Goal: Task Accomplishment & Management: Use online tool/utility

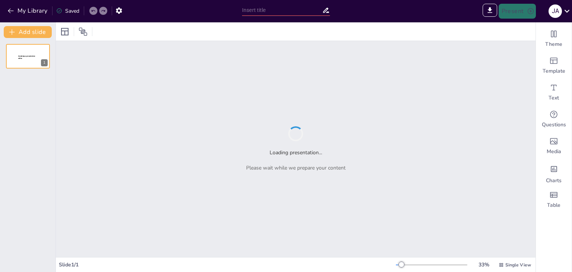
type input "Hacia una Racionalidad Ambiental: Reflexiones sobre la Crisis Global desde el S…"
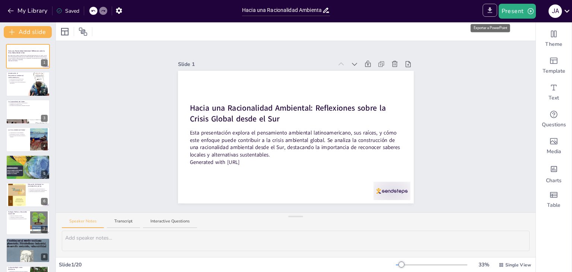
click at [492, 10] on icon "Export to PowerPoint" at bounding box center [490, 10] width 8 height 8
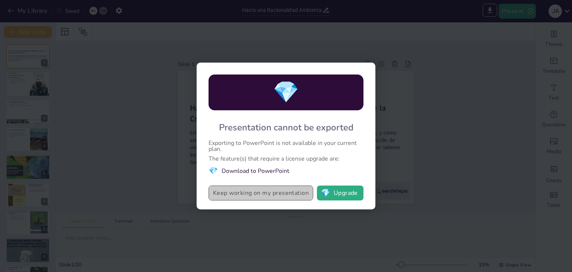
click at [268, 192] on button "Keep working on my presentation" at bounding box center [260, 192] width 105 height 15
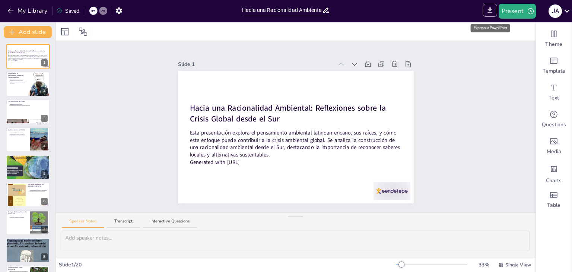
click at [488, 11] on icon "Export to PowerPoint" at bounding box center [490, 10] width 8 height 8
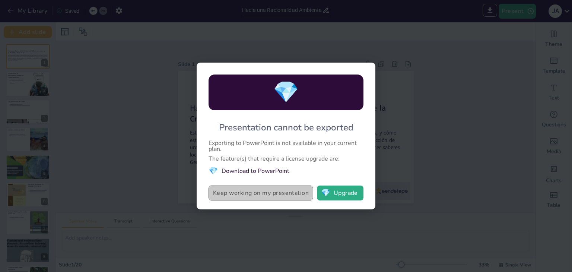
click at [261, 195] on button "Keep working on my presentation" at bounding box center [260, 192] width 105 height 15
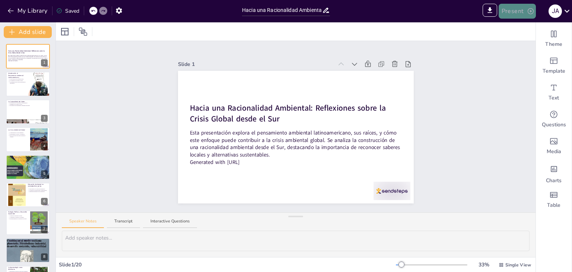
click at [520, 8] on button "Present" at bounding box center [516, 11] width 37 height 15
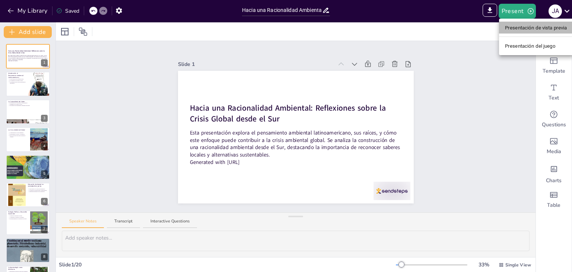
click at [507, 30] on font "Presentación de vista previa" at bounding box center [536, 28] width 62 height 6
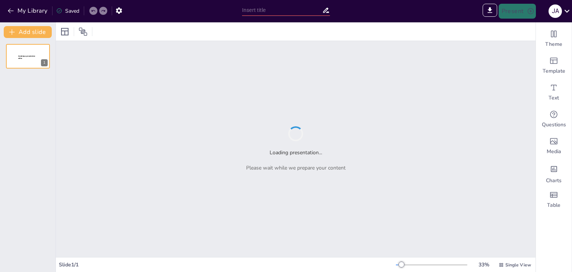
type input "Sendsteps presentation"
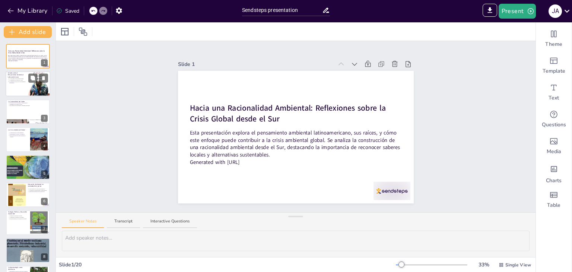
click at [16, 88] on div at bounding box center [28, 83] width 45 height 25
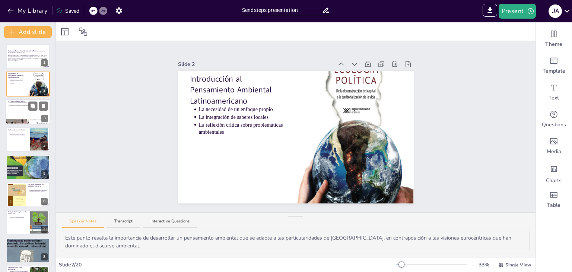
click at [23, 106] on div at bounding box center [28, 111] width 45 height 25
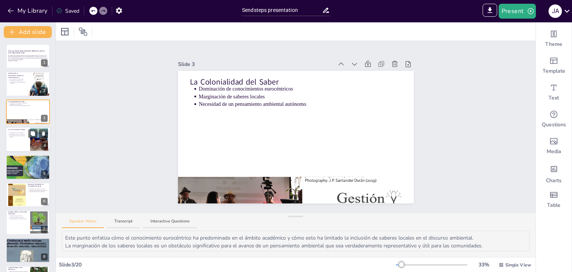
click at [16, 140] on div at bounding box center [28, 139] width 45 height 25
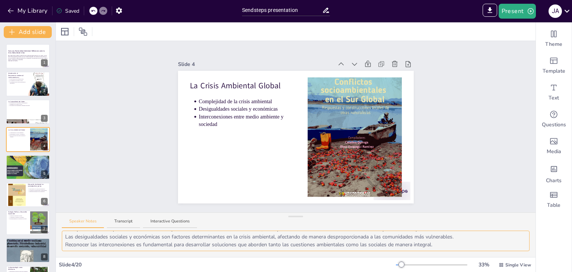
scroll to position [9, 0]
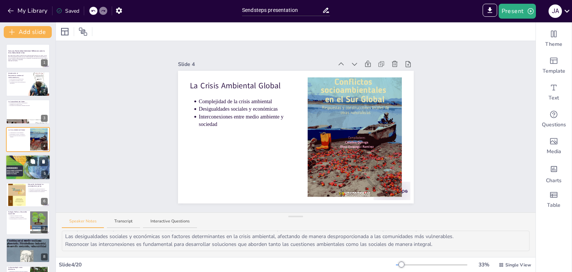
click at [23, 170] on div at bounding box center [28, 167] width 45 height 58
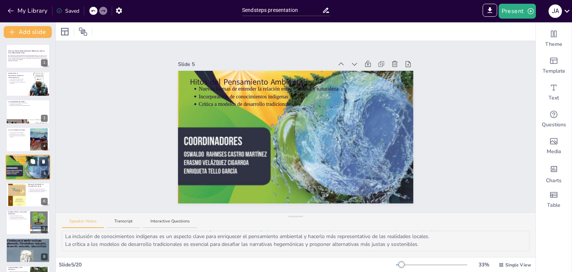
scroll to position [12, 0]
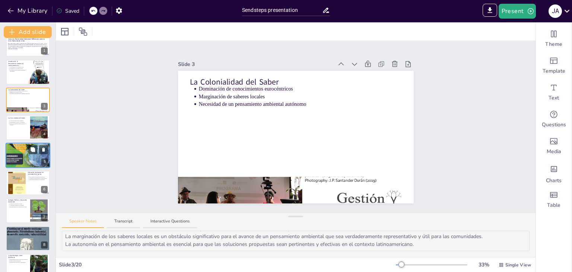
type textarea "Este punto resalta la importancia de desarrollar un pensamiento ambiental que s…"
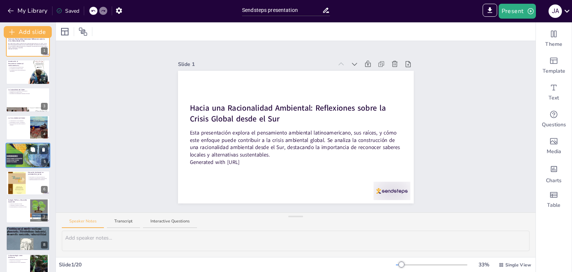
scroll to position [0, 0]
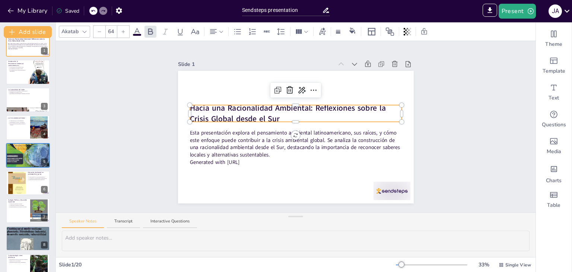
click at [193, 106] on strong "Hacia una Racionalidad Ambiental: Reflexiones sobre la Crisis Global desde el S…" at bounding box center [287, 113] width 196 height 22
click at [193, 106] on strong "Hacia una Racionalidad Ambiental: Reflexiones sobre la Crisis Global desde el S…" at bounding box center [288, 113] width 198 height 22
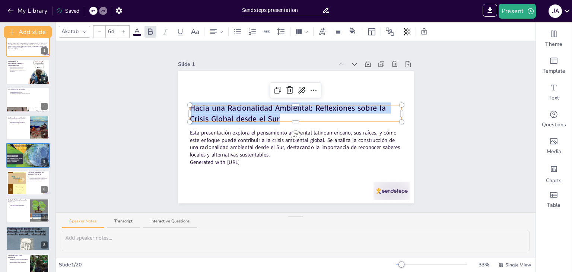
click at [193, 106] on strong "Hacia una Racionalidad Ambiental: Reflexiones sobre la Crisis Global desde el S…" at bounding box center [288, 113] width 198 height 22
copy strong "Hacia una Racionalidad Ambiental: Reflexiones sobre la Crisis Global desde el S…"
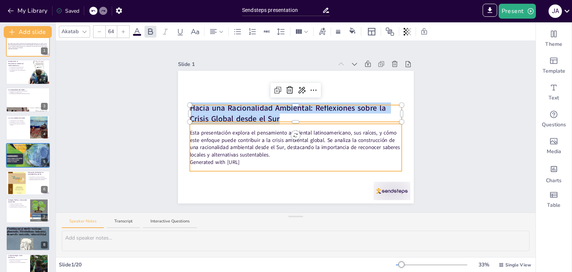
click at [216, 145] on p "Esta presentación explora el pensamiento ambiental latinoamericano, sus raíces,…" at bounding box center [295, 143] width 212 height 29
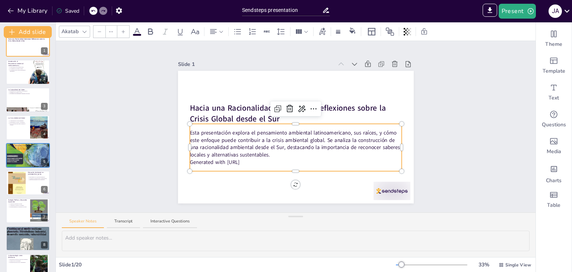
type input "43"
click at [216, 145] on p "Esta presentación explora el pensamiento ambiental latinoamericano, sus raíces,…" at bounding box center [295, 143] width 212 height 29
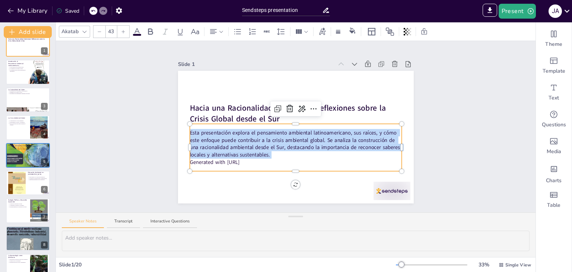
click at [216, 145] on p "Esta presentación explora el pensamiento ambiental latinoamericano, sus raíces,…" at bounding box center [295, 143] width 212 height 29
copy p "Esta presentación explora el pensamiento ambiental latinoamericano, sus raíces,…"
drag, startPoint x: 20, startPoint y: 48, endPoint x: 25, endPoint y: 44, distance: 6.3
click at [25, 44] on div at bounding box center [28, 46] width 40 height 9
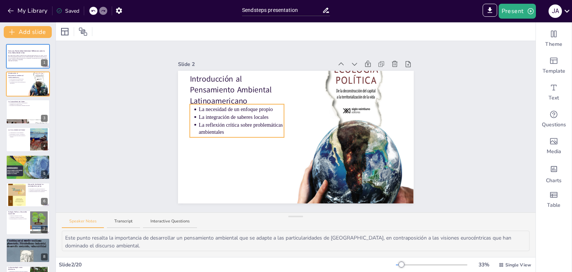
click at [223, 106] on p "La necesidad de un enfoque propio" at bounding box center [240, 109] width 85 height 7
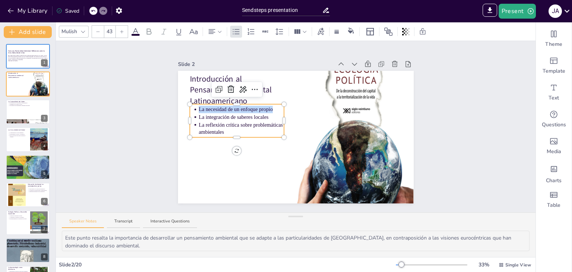
drag, startPoint x: 192, startPoint y: 105, endPoint x: 268, endPoint y: 107, distance: 76.3
click at [268, 107] on ul "La necesidad de un enfoque propio La integración de saberes locales La reflexió…" at bounding box center [236, 120] width 94 height 30
copy p "La necesidad de un enfoque propio"
click at [214, 115] on p "La integración de saberes locales" at bounding box center [240, 116] width 85 height 7
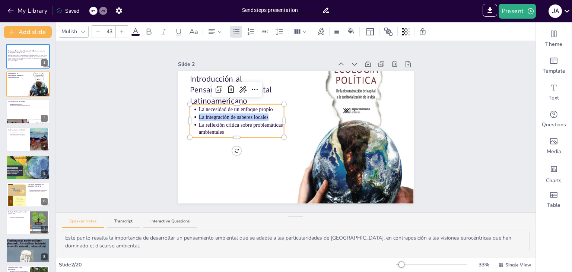
click at [214, 115] on p "La integración de saberes locales" at bounding box center [240, 116] width 85 height 7
copy p "La integración de saberes locales"
click at [199, 122] on p "La reflexión crítica sobre problemáticas ambientales" at bounding box center [240, 128] width 85 height 15
drag, startPoint x: 192, startPoint y: 121, endPoint x: 220, endPoint y: 127, distance: 28.5
click at [220, 127] on p "La reflexión crítica sobre problemáticas ambientales" at bounding box center [240, 128] width 85 height 15
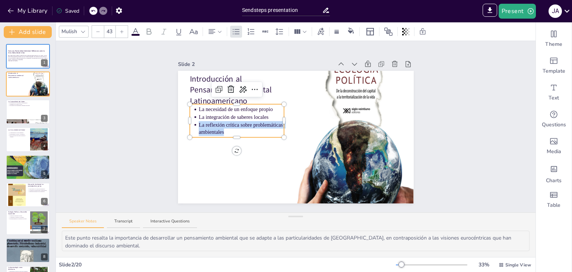
copy p "La reflexión crítica sobre problemáticas ambientales"
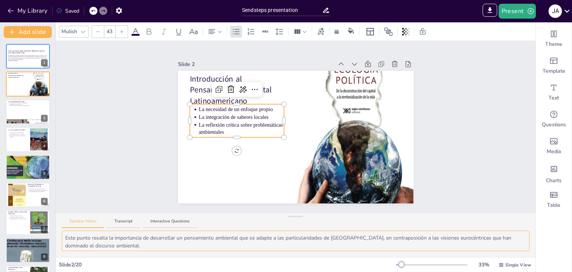
drag, startPoint x: 151, startPoint y: 236, endPoint x: 368, endPoint y: 231, distance: 217.4
click at [368, 231] on textarea "Este punto resalta la importancia de desarrollar un pensamiento ambiental que s…" at bounding box center [295, 240] width 467 height 20
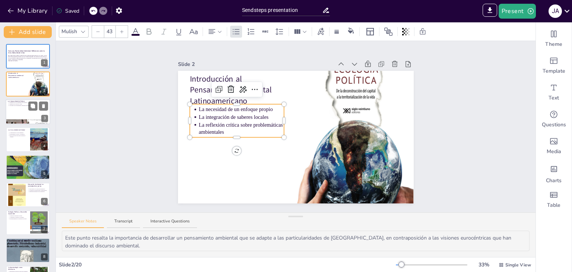
click at [17, 110] on div at bounding box center [28, 111] width 45 height 25
type textarea "Este punto enfatiza cómo el conocimiento eurocéntrico ha predominado en el ámbi…"
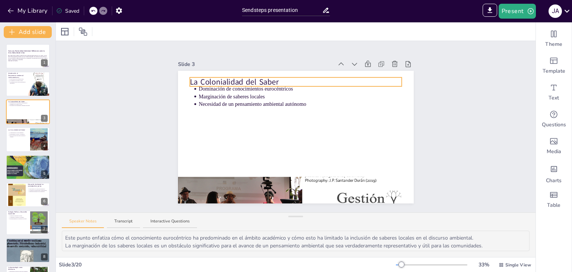
click at [185, 80] on div "La Colonialidad del Saber Dominación de conocimientos eurocéntricos Marginación…" at bounding box center [296, 137] width 236 height 132
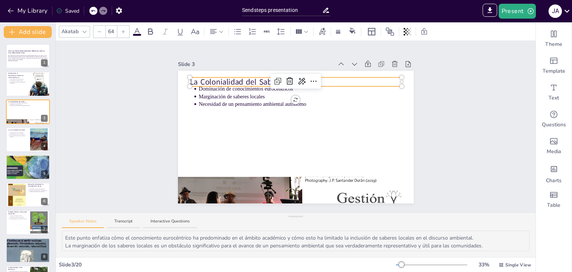
click at [189, 80] on div at bounding box center [190, 81] width 3 height 9
click at [192, 79] on p "La Colonialidad del Saber" at bounding box center [295, 81] width 212 height 11
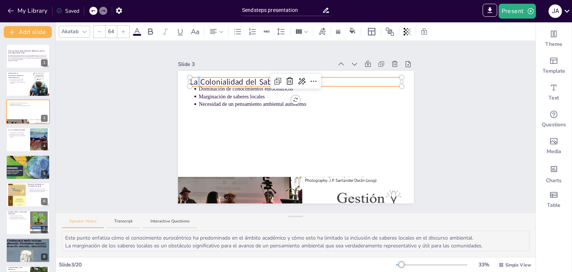
click at [192, 79] on p "La Colonialidad del Saber" at bounding box center [295, 81] width 212 height 11
copy p "La Colonialidad del Saber"
click at [205, 97] on p "Marginación de saberes locales" at bounding box center [299, 96] width 203 height 7
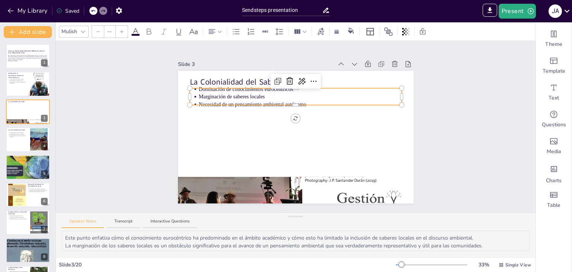
type input "43"
click at [205, 97] on p "Marginación de saberes locales" at bounding box center [299, 96] width 203 height 7
click at [202, 89] on p "Dominación de conocimientos eurocéntricos" at bounding box center [299, 88] width 203 height 7
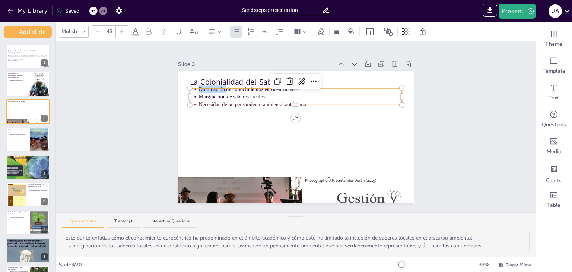
click at [202, 89] on p "Dominación de conocimientos eurocéntricos" at bounding box center [299, 88] width 203 height 7
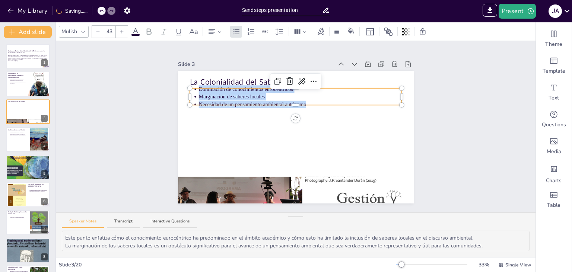
copy ul "Dominación de conocimientos eurocéntricos Marginación de saberes locales Necesi…"
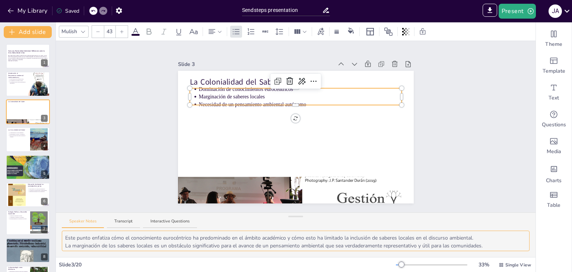
drag, startPoint x: 124, startPoint y: 238, endPoint x: 496, endPoint y: 242, distance: 371.8
click at [496, 242] on textarea "Este punto enfatiza cómo el conocimiento eurocéntrico ha predominado en el ámbi…" at bounding box center [295, 240] width 467 height 20
click at [18, 143] on div at bounding box center [28, 139] width 45 height 25
type textarea "Este punto destaca que la crisis ambiental no puede ser entendida de manera ais…"
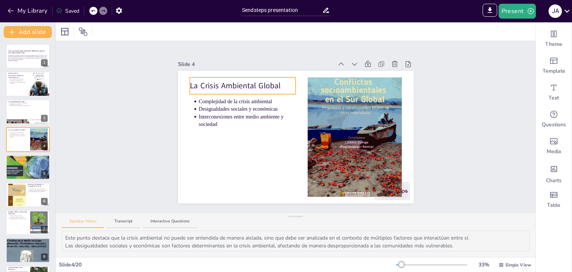
click at [212, 83] on p "La Crisis Ambiental Global" at bounding box center [242, 85] width 106 height 11
click at [212, 83] on div "La Crisis Ambiental Global Complejidad de la crisis ambiental Desigualdades soc…" at bounding box center [296, 137] width 236 height 132
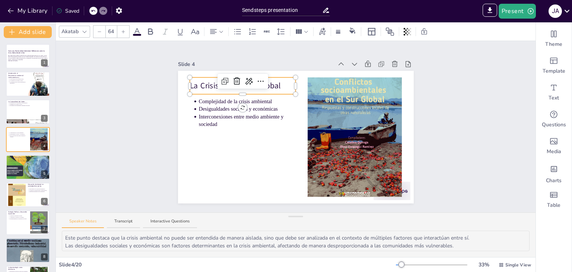
click at [217, 83] on div at bounding box center [242, 81] width 51 height 15
click at [193, 82] on p "La Crisis Ambiental Global" at bounding box center [242, 85] width 106 height 11
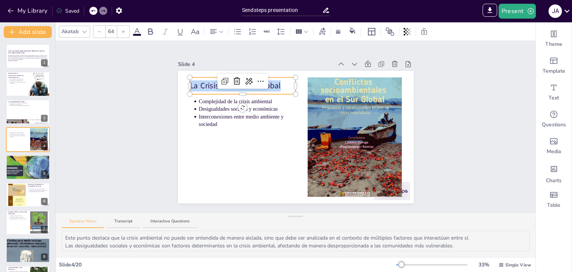
click at [193, 82] on p "La Crisis Ambiental Global" at bounding box center [242, 85] width 106 height 11
copy p "La Crisis Ambiental Global"
type input "43"
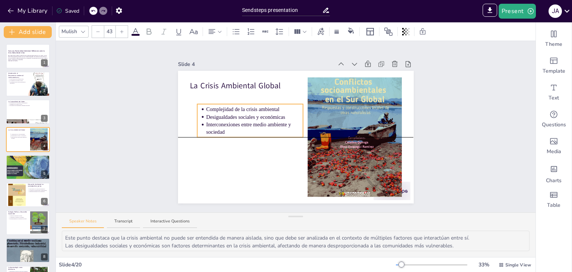
drag, startPoint x: 192, startPoint y: 98, endPoint x: 199, endPoint y: 106, distance: 11.1
click at [199, 106] on ul "Complejidad de la crisis ambiental Desigualdades sociales y económicas Intercon…" at bounding box center [250, 120] width 106 height 30
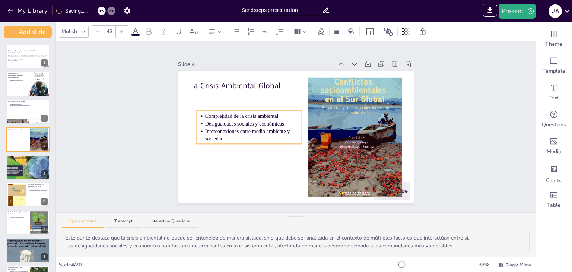
drag, startPoint x: 199, startPoint y: 102, endPoint x: 198, endPoint y: 109, distance: 6.8
click at [205, 128] on p "Interconexiones entre medio ambiente y sociedad" at bounding box center [253, 135] width 97 height 15
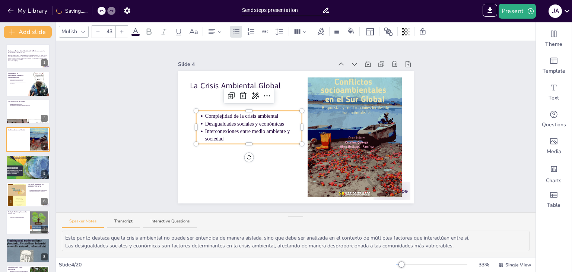
click at [208, 114] on p "Complejidad de la crisis ambiental" at bounding box center [253, 115] width 97 height 7
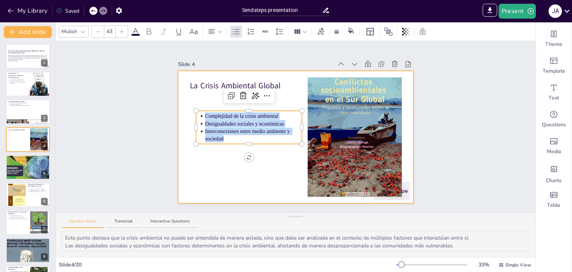
drag, startPoint x: 199, startPoint y: 112, endPoint x: 232, endPoint y: 141, distance: 44.0
click at [232, 141] on div "La Crisis Ambiental Global Complejidad de la crisis ambiental Desigualdades soc…" at bounding box center [296, 137] width 236 height 132
copy ul "Complejidad de la crisis ambiental Desigualdades sociales y económicas Intercon…"
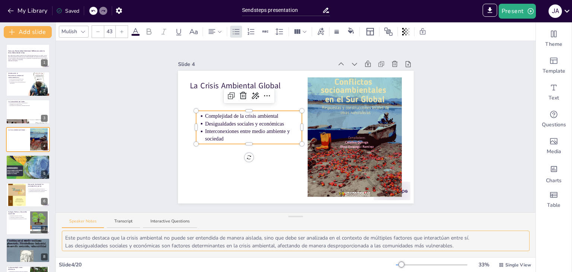
drag, startPoint x: 92, startPoint y: 236, endPoint x: 488, endPoint y: 239, distance: 395.6
click at [488, 239] on textarea "Este punto destaca que la crisis ambiental no puede ser entendida de manera ais…" at bounding box center [295, 240] width 467 height 20
drag, startPoint x: 65, startPoint y: 245, endPoint x: 463, endPoint y: 236, distance: 398.7
click at [463, 236] on textarea "Este punto destaca que la crisis ambiental no puede ser entendida de manera ais…" at bounding box center [295, 240] width 467 height 20
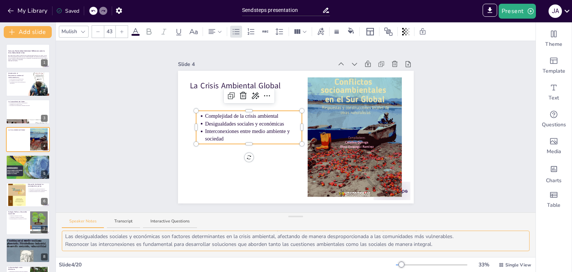
drag, startPoint x: 64, startPoint y: 243, endPoint x: 452, endPoint y: 268, distance: 388.6
click at [452, 268] on div "Mulish 43 Slide 1 Hacia una Racionalidad Ambiental: Reflexiones sobre la Crisis…" at bounding box center [295, 146] width 479 height 249
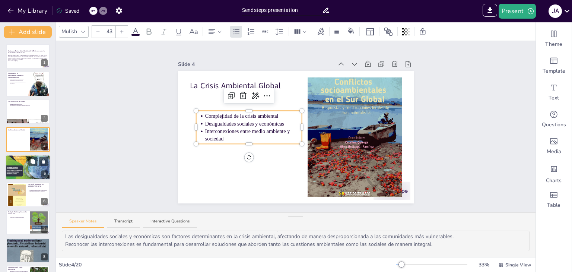
click at [20, 161] on div at bounding box center [28, 167] width 45 height 58
type textarea "Este punto resalta la evolución del pensamiento ambiental en América Latina, qu…"
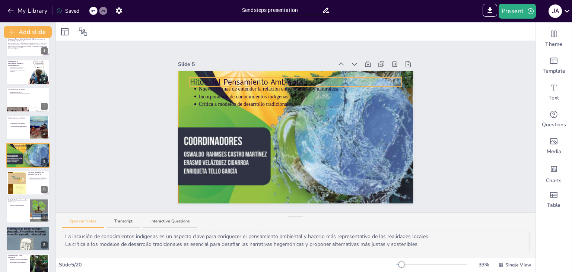
click at [185, 79] on div "Hitos del Pensamiento Ambiental Nuevas formas de entender la relación entre soc…" at bounding box center [296, 137] width 236 height 132
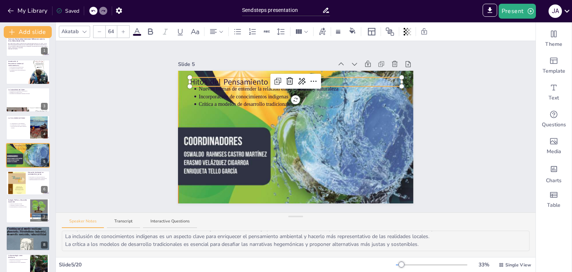
click at [189, 79] on div at bounding box center [190, 81] width 3 height 9
click at [191, 78] on p "Hitos del Pensamiento Ambiental" at bounding box center [295, 81] width 212 height 11
copy p "Hitos del Pensamiento Ambiental"
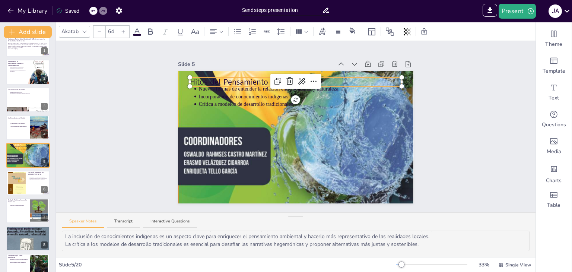
click at [239, 83] on div at bounding box center [295, 84] width 212 height 3
click at [216, 94] on p "Incorporación de conocimientos indígenas" at bounding box center [299, 96] width 203 height 7
type input "43"
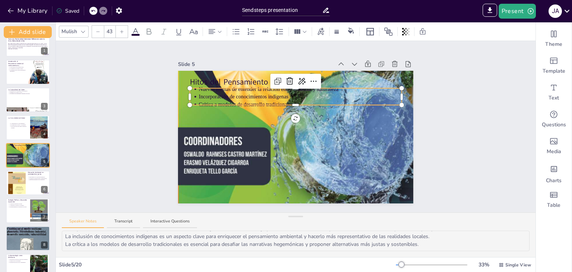
click at [191, 88] on div at bounding box center [295, 89] width 212 height 3
click at [198, 93] on p "Incorporación de conocimientos indígenas" at bounding box center [299, 96] width 203 height 7
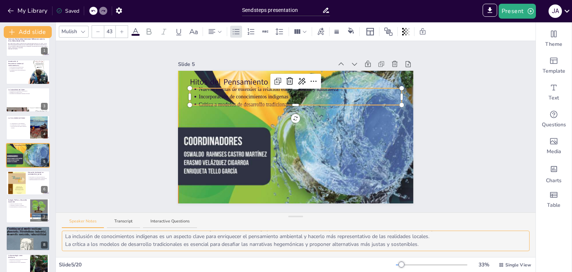
scroll to position [6, 0]
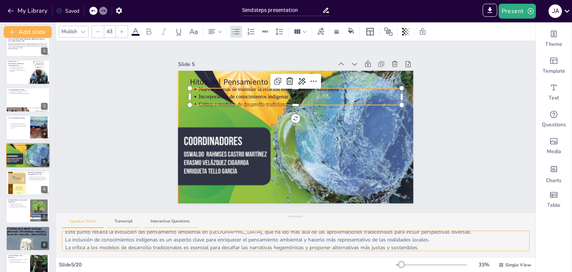
drag, startPoint x: 65, startPoint y: 236, endPoint x: 232, endPoint y: 242, distance: 166.8
click at [232, 242] on textarea "Este punto resalta la evolución del pensamiento ambiental en América Latina, qu…" at bounding box center [295, 240] width 467 height 20
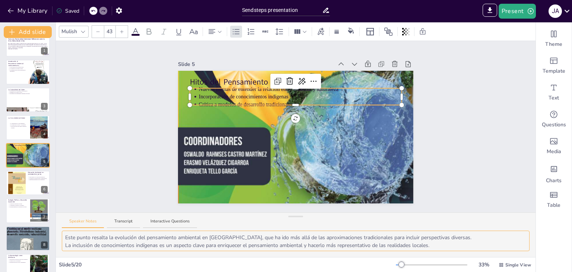
scroll to position [0, 0]
click at [69, 247] on textarea "Este punto resalta la evolución del pensamiento ambiental en América Latina, qu…" at bounding box center [295, 240] width 467 height 20
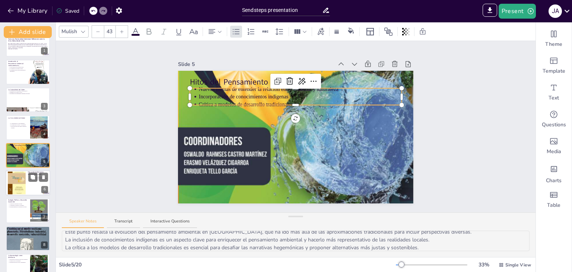
click at [23, 188] on div at bounding box center [17, 182] width 18 height 25
click at [23, 198] on div at bounding box center [28, 210] width 44 height 25
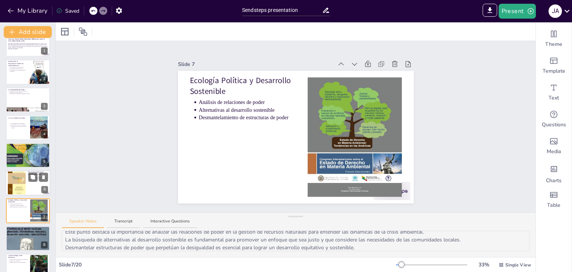
scroll to position [67, 0]
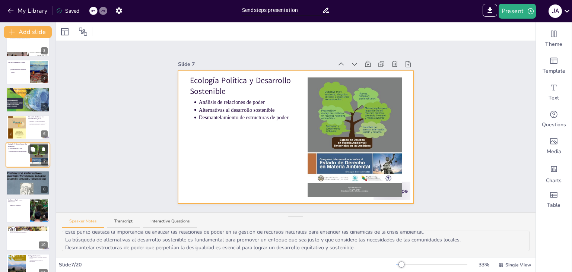
click at [13, 158] on div at bounding box center [28, 155] width 45 height 25
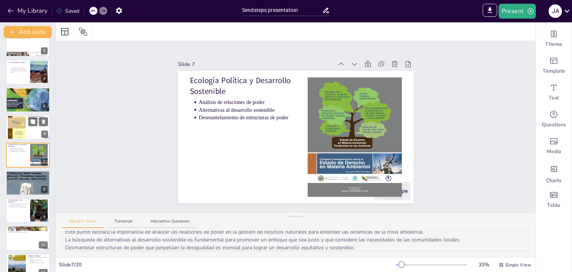
click at [12, 124] on div at bounding box center [17, 127] width 18 height 25
type textarea "Este punto enfatiza el papel de la educación ambiental como herramienta para ge…"
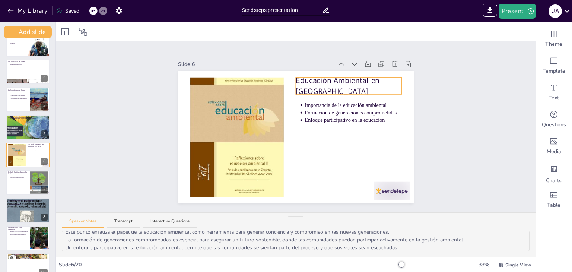
click at [299, 81] on p "Educación Ambiental en [GEOGRAPHIC_DATA]" at bounding box center [348, 86] width 106 height 22
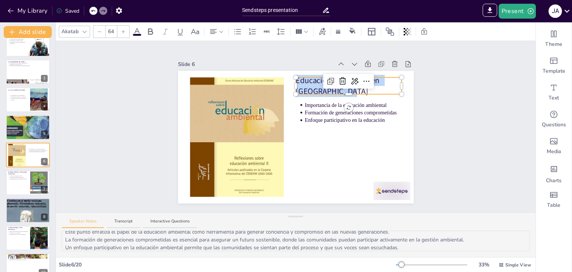
click at [299, 81] on p "Educación Ambiental en [GEOGRAPHIC_DATA]" at bounding box center [348, 86] width 106 height 22
click at [298, 101] on ul "Importancia de la educación ambiental Formación de generaciones comprometidas E…" at bounding box center [348, 112] width 106 height 23
type input "43"
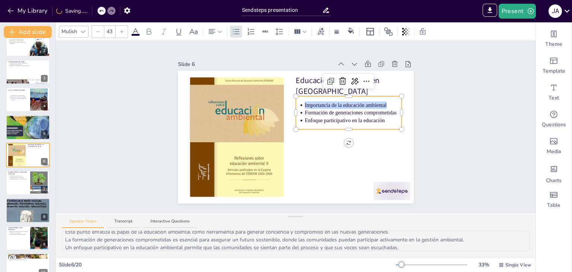
drag, startPoint x: 298, startPoint y: 101, endPoint x: 389, endPoint y: 101, distance: 91.6
click at [389, 101] on ul "Importancia de la educación ambiental Formación de generaciones comprometidas E…" at bounding box center [348, 112] width 106 height 23
drag, startPoint x: 300, startPoint y: 115, endPoint x: 299, endPoint y: 108, distance: 7.1
click at [299, 108] on ul "Importancia de la educación ambiental Formación de generaciones comprometidas E…" at bounding box center [348, 112] width 106 height 23
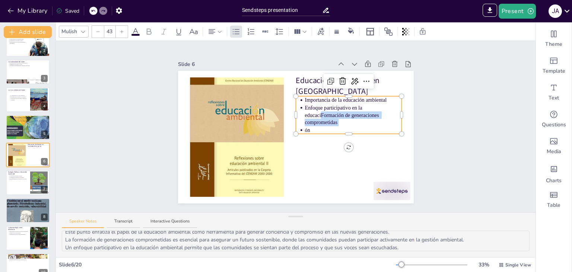
click at [93, 13] on icon at bounding box center [93, 11] width 4 height 4
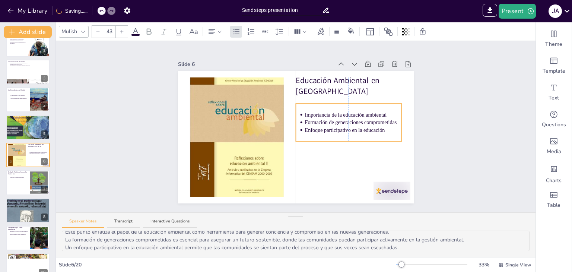
drag, startPoint x: 300, startPoint y: 119, endPoint x: 299, endPoint y: 127, distance: 7.6
click at [304, 127] on p "Enfoque participativo en la educación" at bounding box center [352, 129] width 97 height 7
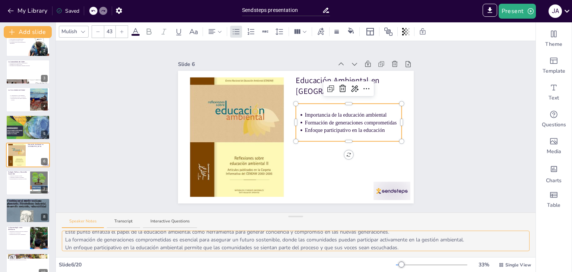
scroll to position [0, 0]
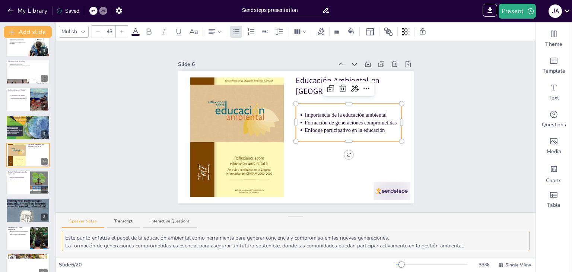
drag, startPoint x: 138, startPoint y: 233, endPoint x: 403, endPoint y: 236, distance: 265.0
click at [403, 236] on textarea "Este punto enfatiza el papel de la educación ambiental como herramienta para ge…" at bounding box center [295, 240] width 467 height 20
drag, startPoint x: 64, startPoint y: 246, endPoint x: 428, endPoint y: 255, distance: 363.3
click at [428, 255] on div "Este punto enfatiza el papel de la educación ambiental como herramienta para ge…" at bounding box center [295, 243] width 479 height 26
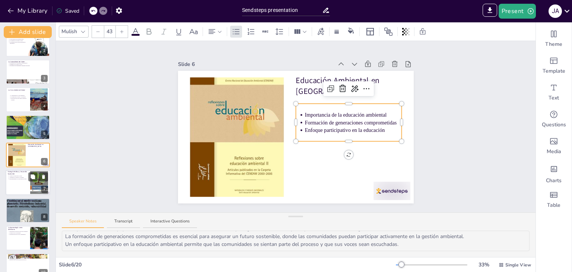
click at [13, 184] on div at bounding box center [28, 182] width 45 height 25
type textarea "Este punto destaca la importancia de analizar las relaciones de poder en la ges…"
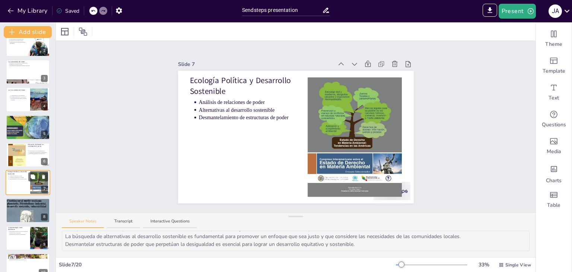
scroll to position [67, 0]
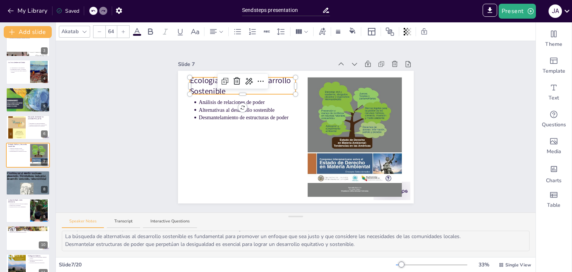
click at [199, 77] on div "Ecología Política y Desarrollo Sostenible Análisis de relaciones de poder Alter…" at bounding box center [296, 137] width 236 height 132
click at [196, 82] on p "Ecología Política y Desarrollo Sostenible" at bounding box center [242, 86] width 106 height 22
click at [196, 82] on span "Ecología Política y Desarrollo Sostenible" at bounding box center [241, 86] width 104 height 22
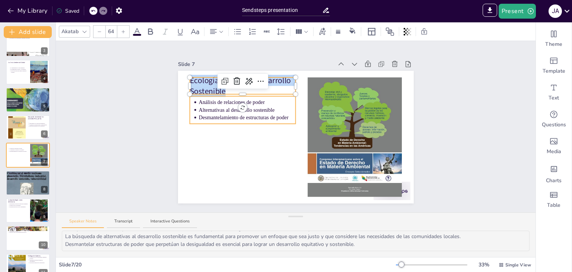
click at [217, 99] on p "Análisis de relaciones de poder" at bounding box center [246, 102] width 97 height 7
type input "43"
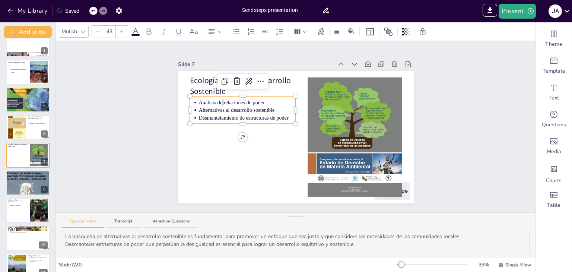
click at [217, 99] on span "Análisis de relaciones de poder" at bounding box center [231, 102] width 66 height 6
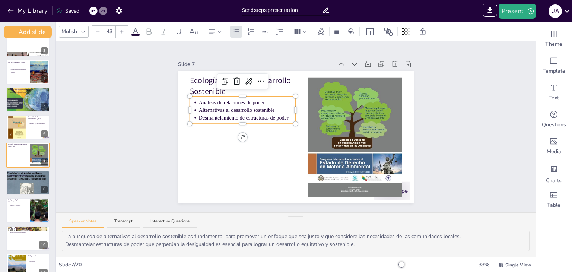
drag, startPoint x: 192, startPoint y: 108, endPoint x: 255, endPoint y: 109, distance: 62.9
click at [255, 109] on ul "Análisis de relaciones de poder Alternativas al desarrollo sostenible Desmantel…" at bounding box center [242, 110] width 106 height 23
click at [230, 108] on span "Alternativas al desarrollo sostenible" at bounding box center [236, 110] width 76 height 6
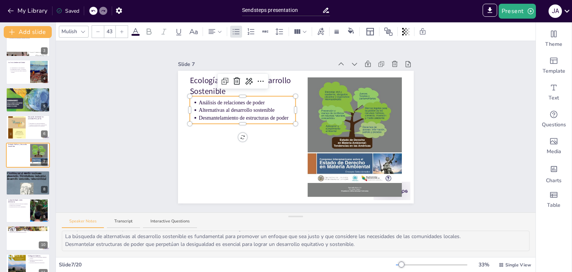
click at [203, 115] on span "Desmantelamiento de estructuras de poder" at bounding box center [243, 118] width 90 height 6
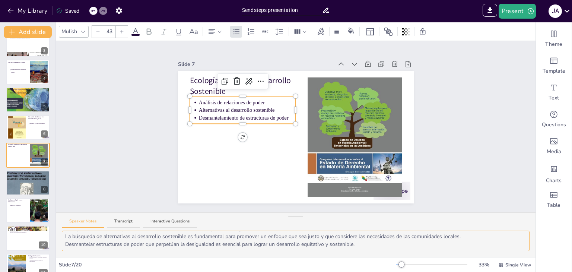
scroll to position [7, 0]
drag, startPoint x: 224, startPoint y: 236, endPoint x: 276, endPoint y: 239, distance: 51.8
click at [276, 239] on textarea "Este punto destaca la importancia de analizar las relaciones de poder en la ges…" at bounding box center [295, 240] width 467 height 20
